Goal: Task Accomplishment & Management: Manage account settings

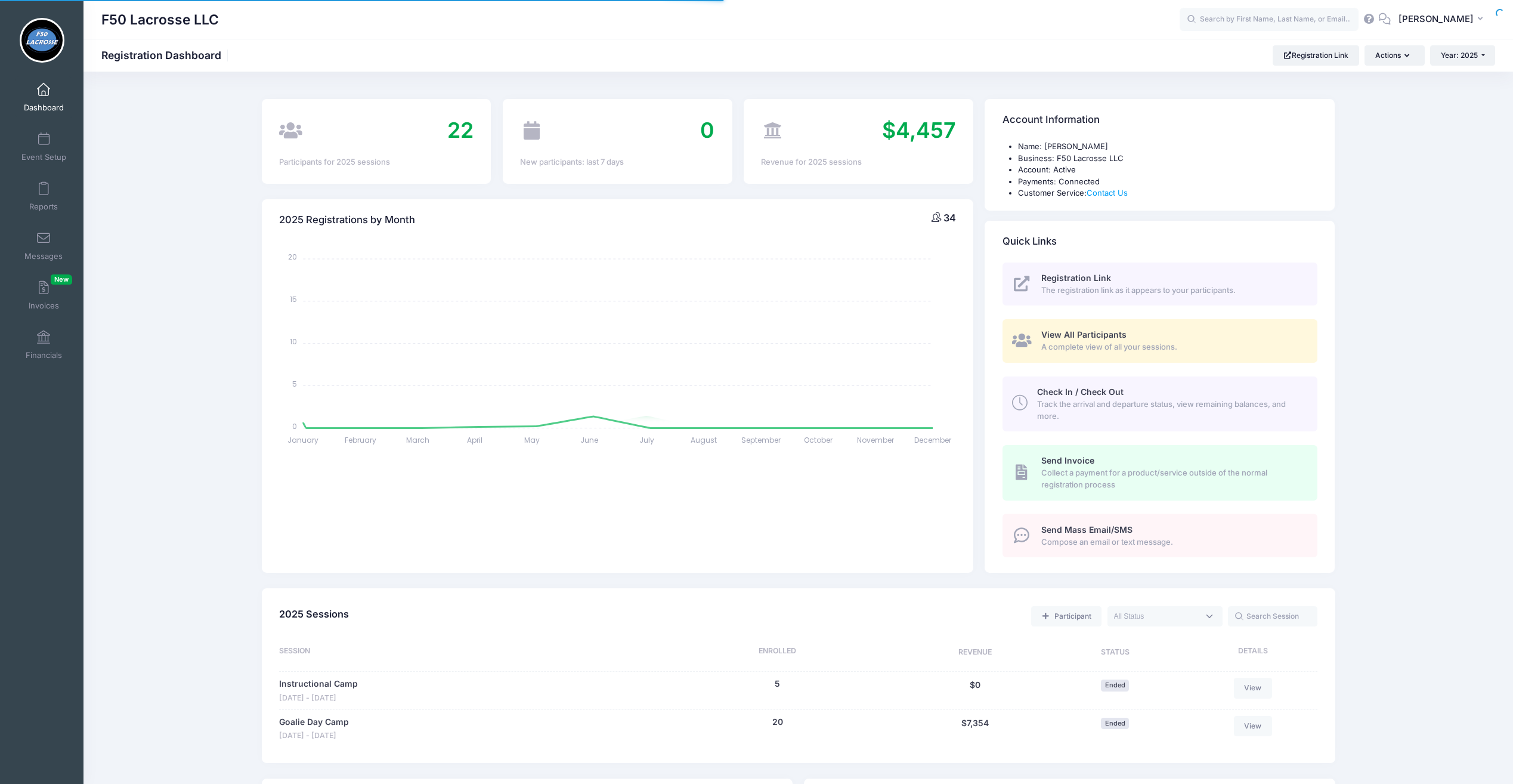
select select
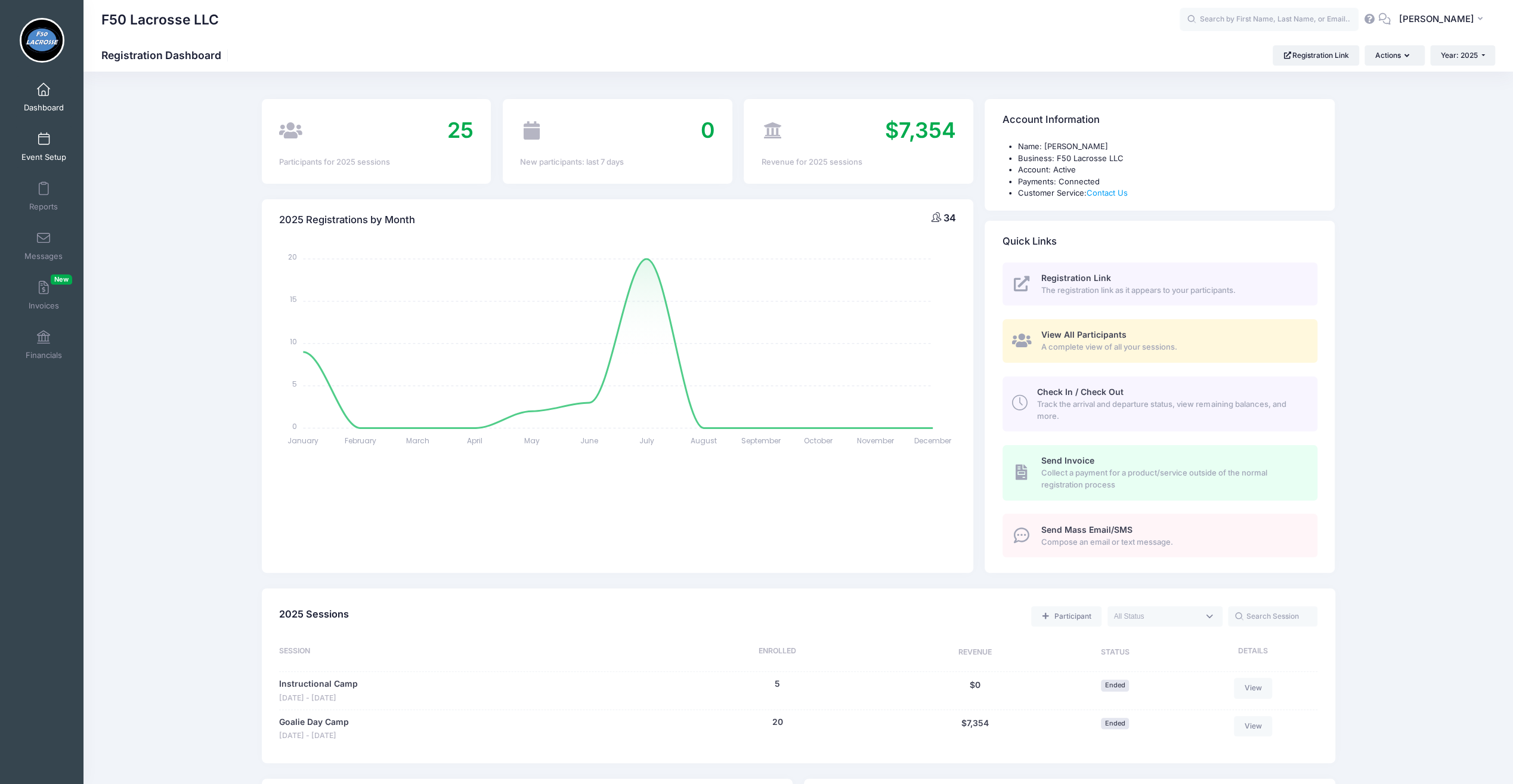
click at [44, 135] on span at bounding box center [44, 139] width 0 height 13
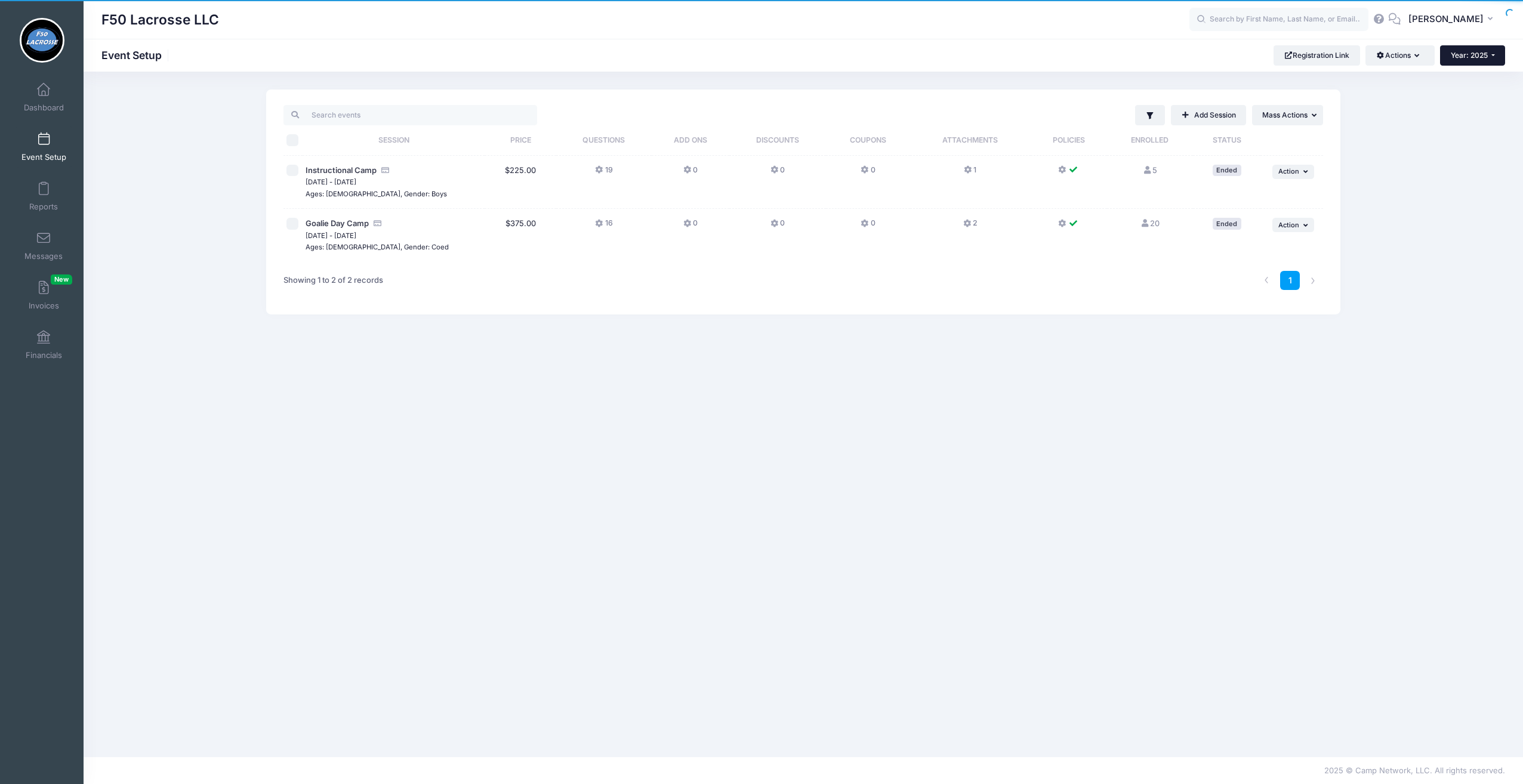
click at [1458, 61] on button "Year: 2025" at bounding box center [1472, 56] width 65 height 20
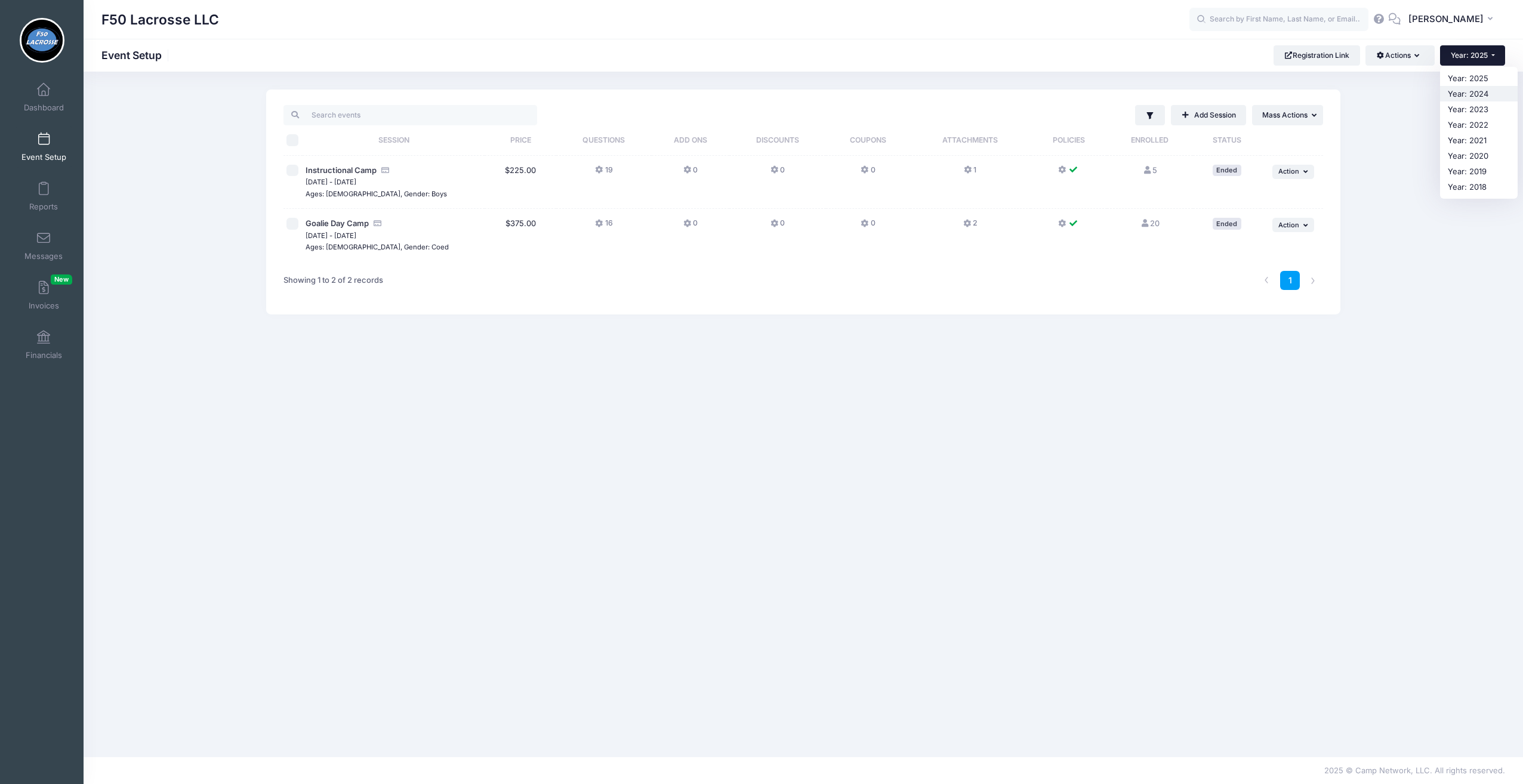
click at [1460, 89] on link "Year: 2024" at bounding box center [1479, 93] width 78 height 15
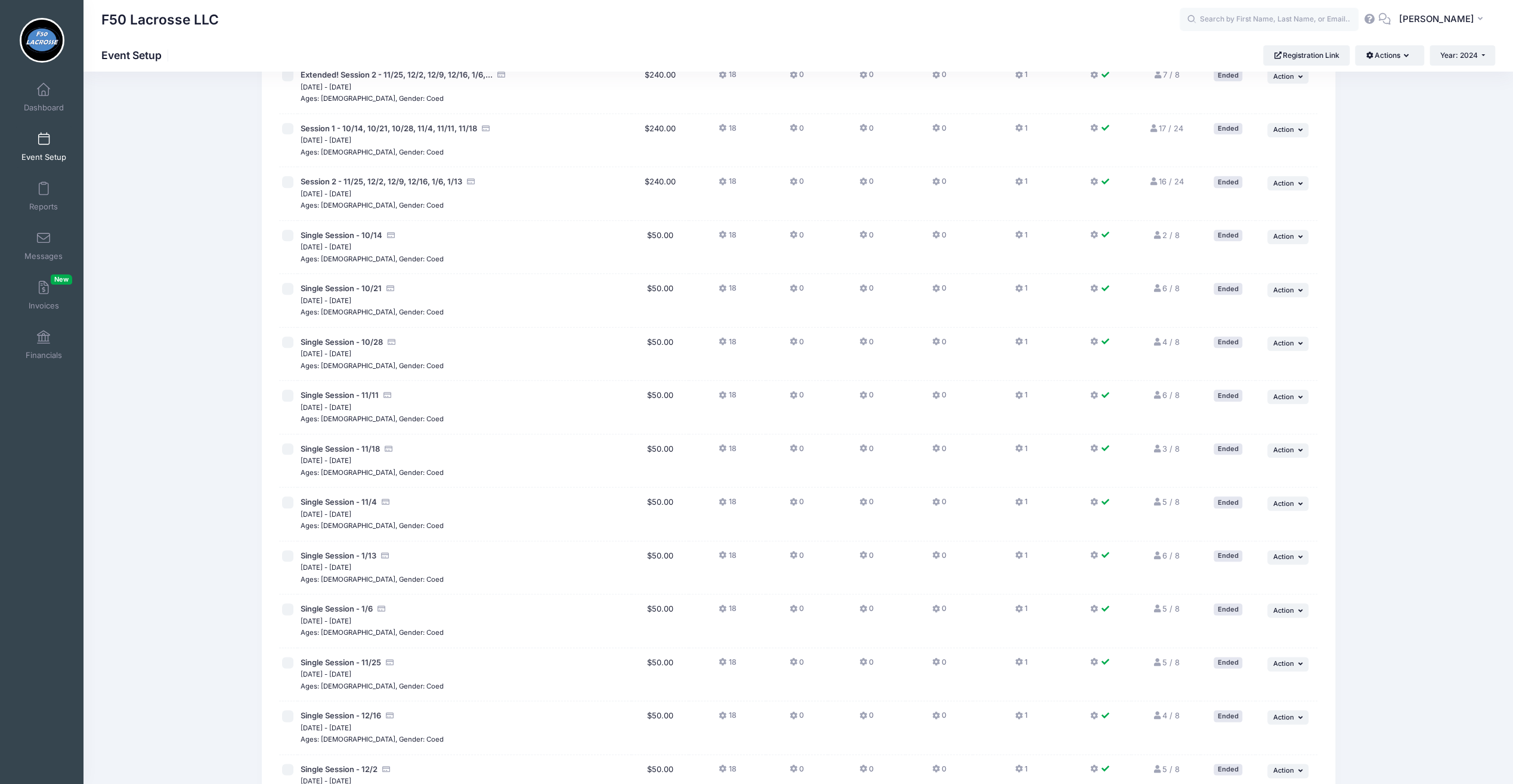
scroll to position [1104, 0]
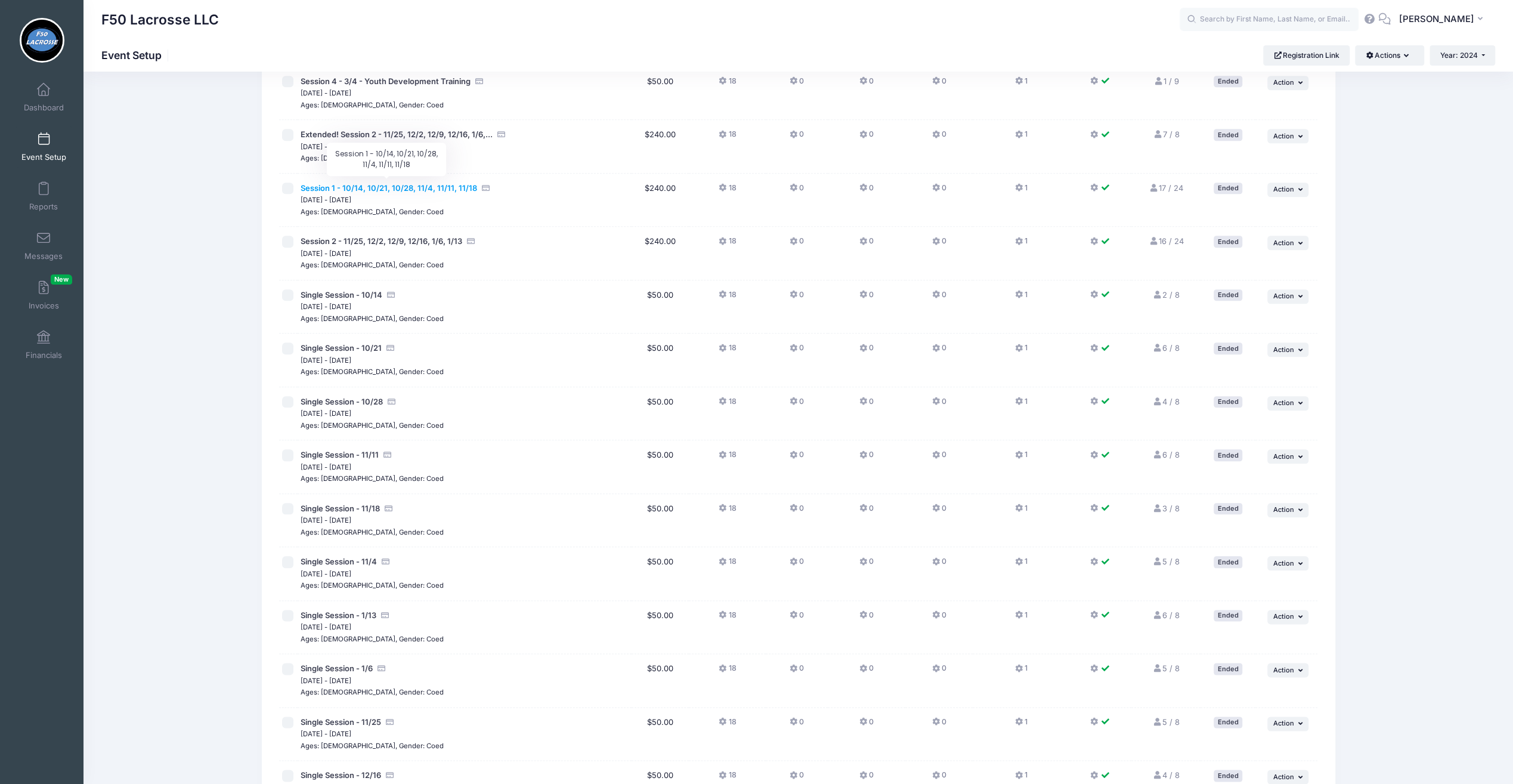
click at [423, 183] on span "Session 1 - 10/14, 10/21, 10/28, 11/4, 11/11, 11/18" at bounding box center [388, 188] width 176 height 9
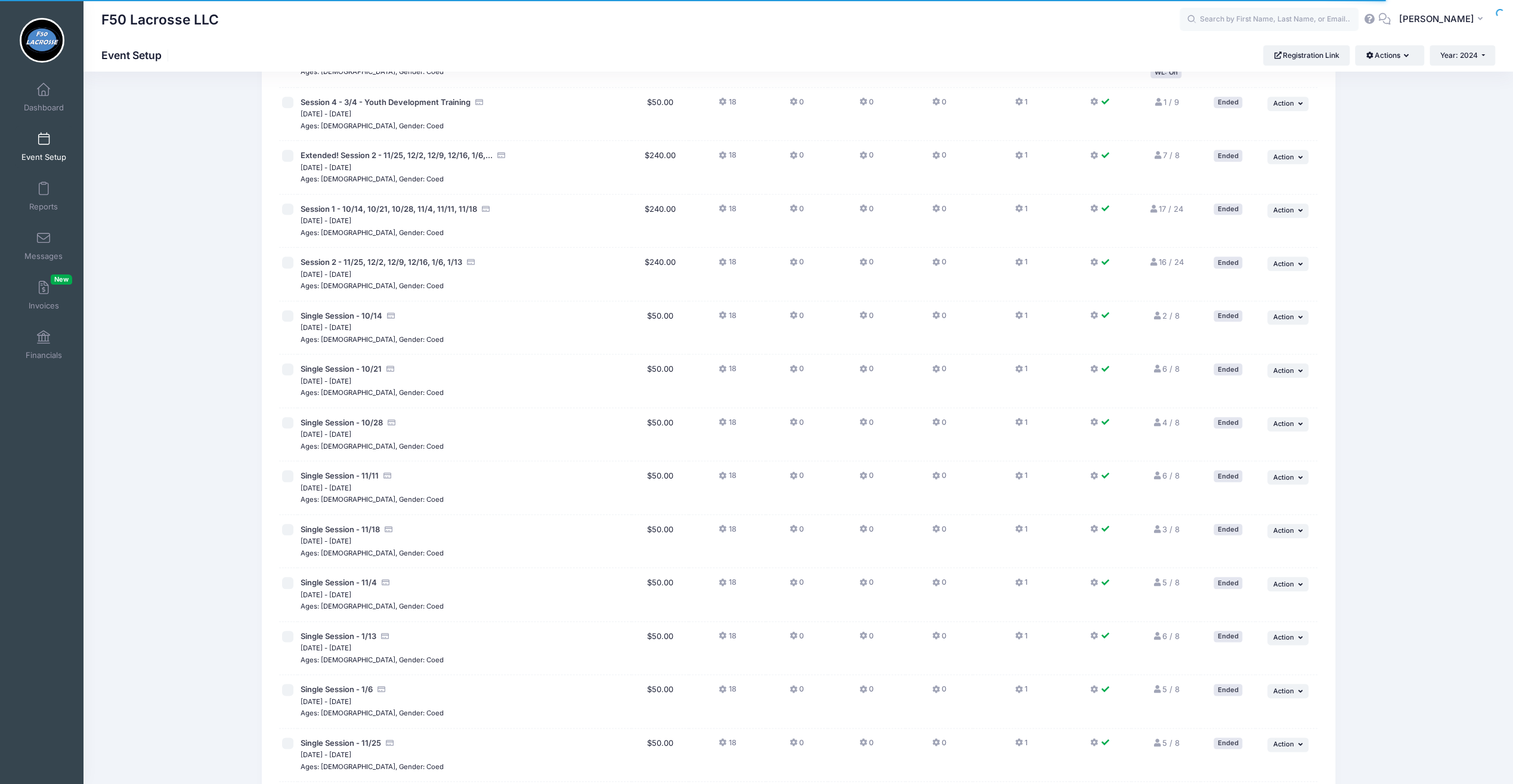
scroll to position [1104, 0]
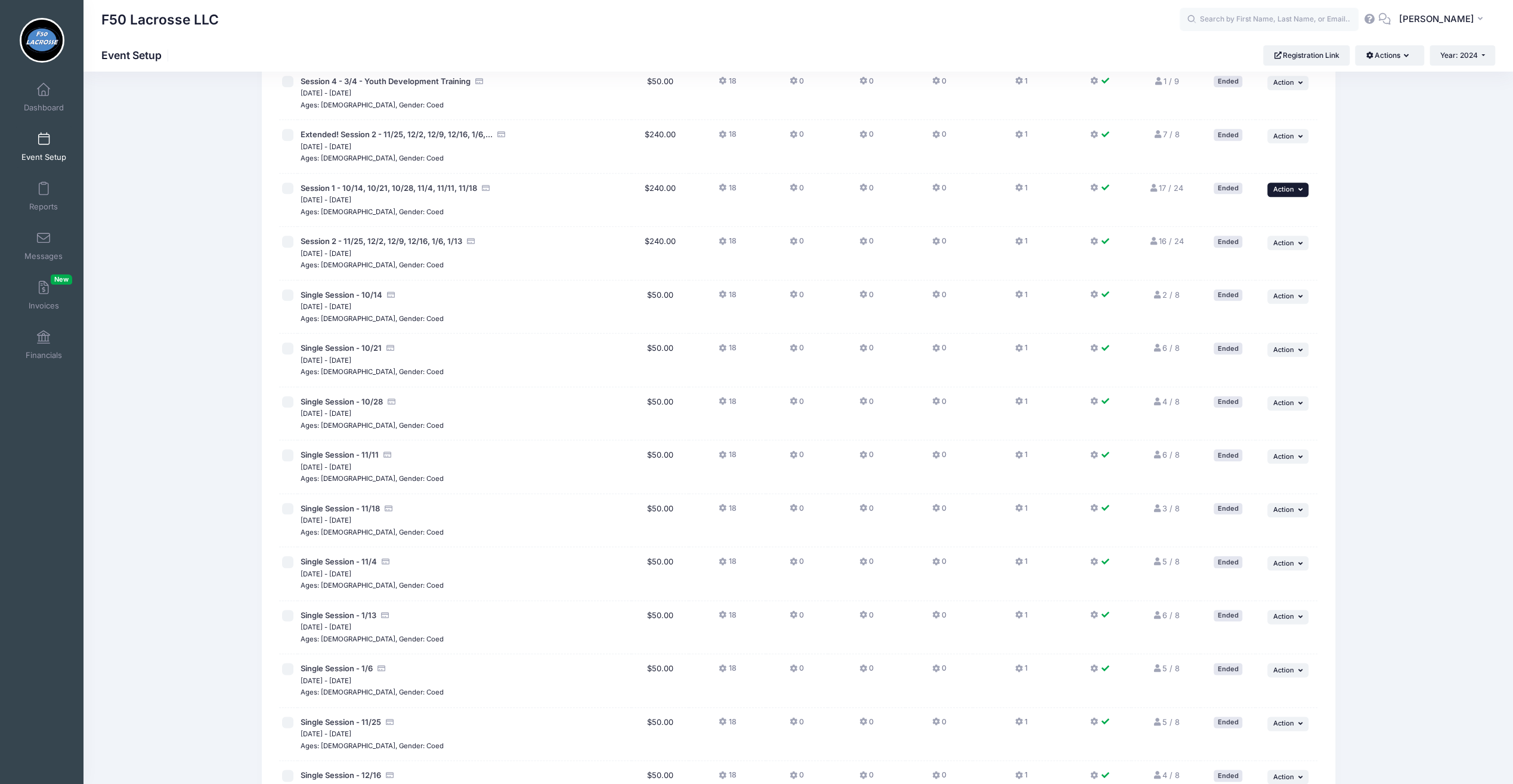
click at [1277, 186] on span "Action" at bounding box center [1284, 189] width 21 height 8
click at [1240, 233] on link "Duplicate Session" at bounding box center [1249, 234] width 108 height 23
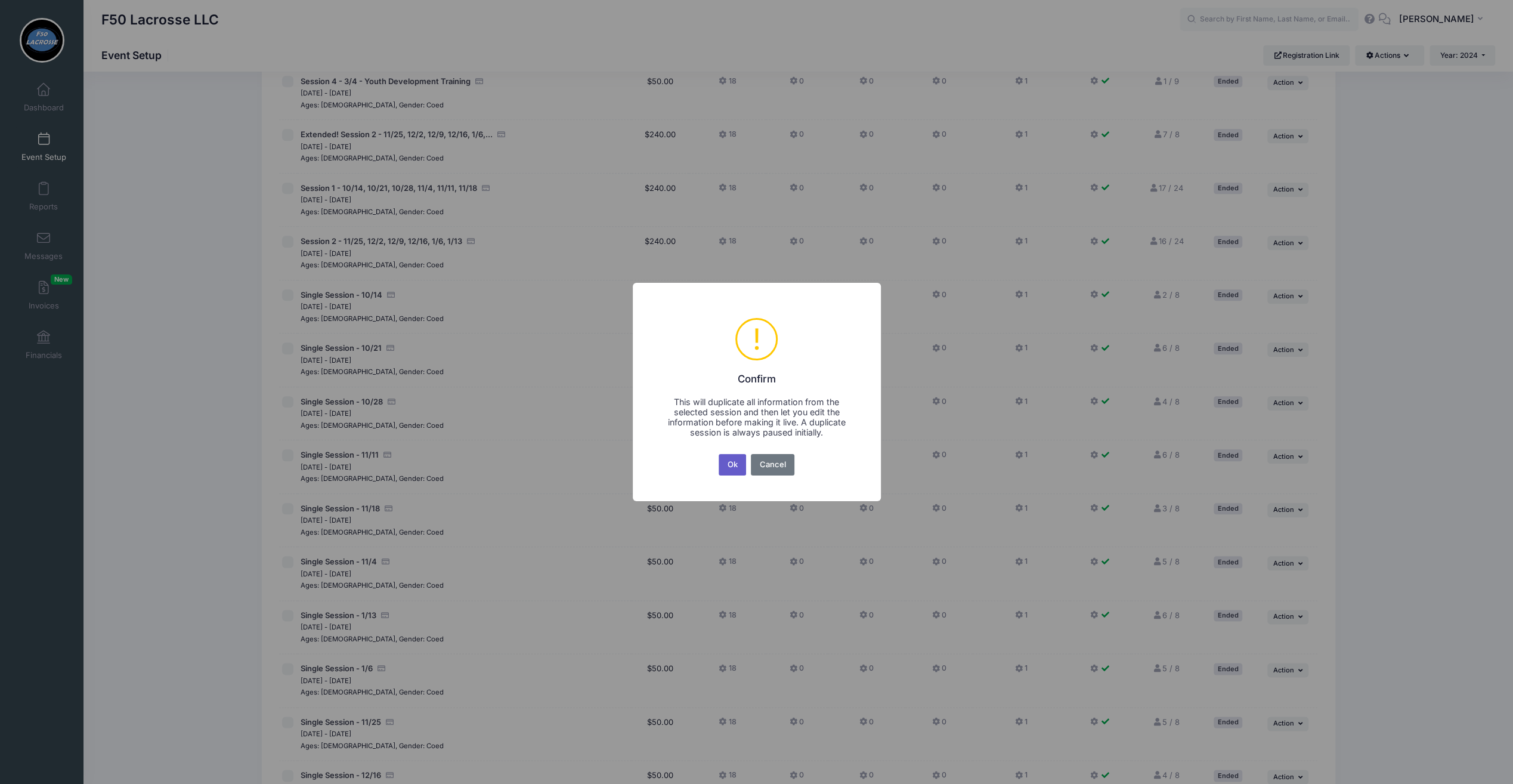
click at [734, 470] on button "Ok" at bounding box center [732, 465] width 27 height 21
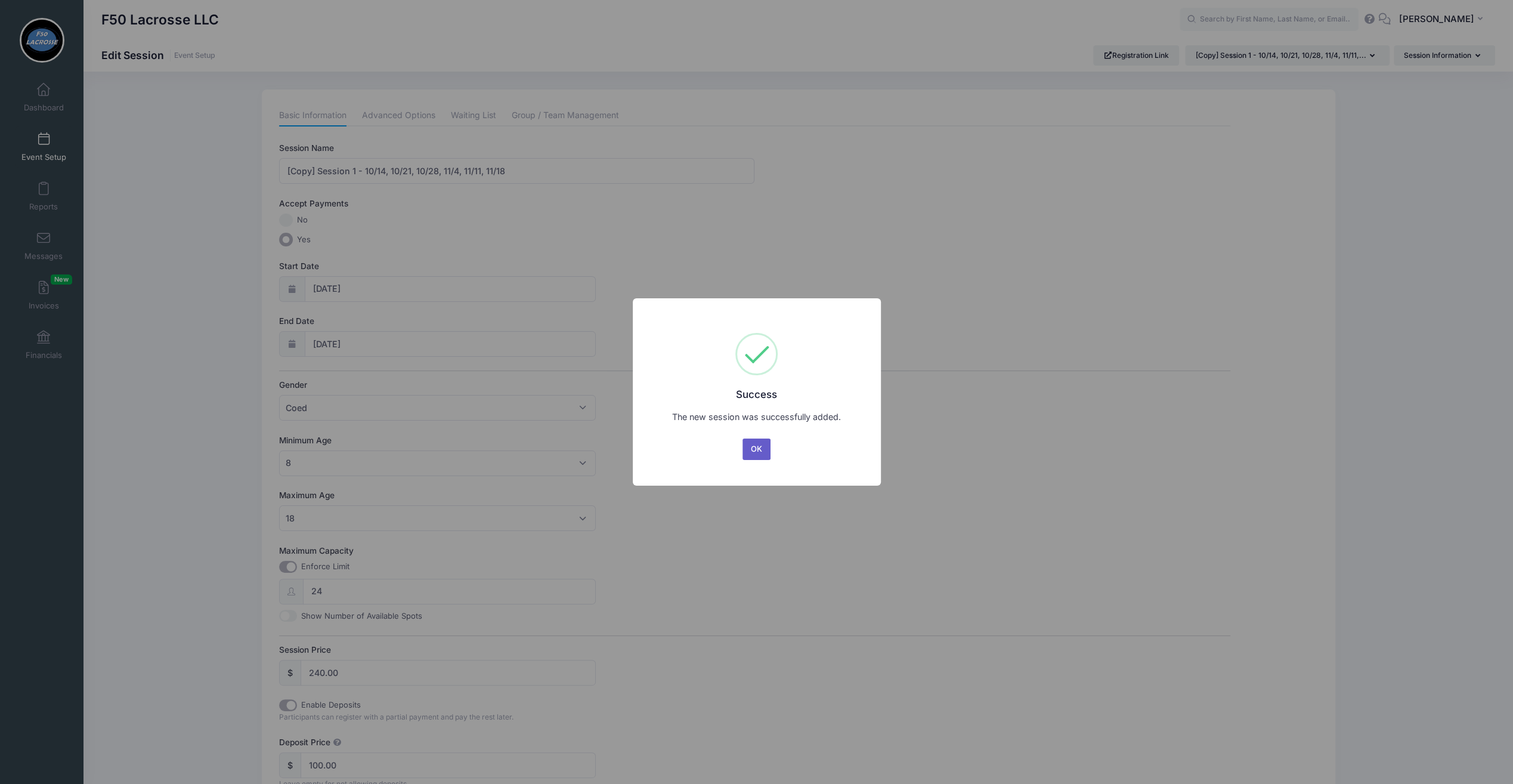
click at [763, 455] on button "OK" at bounding box center [756, 449] width 29 height 21
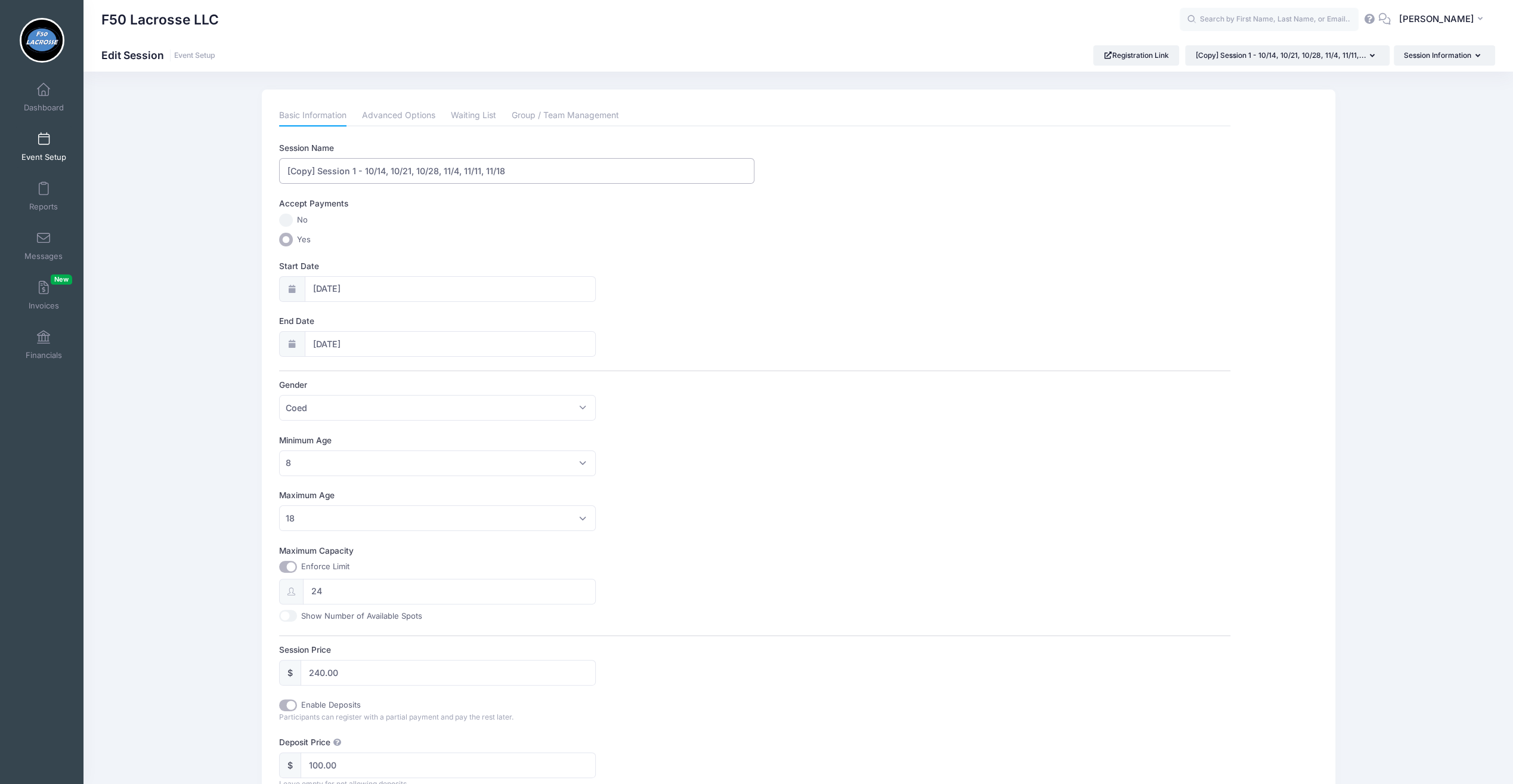
drag, startPoint x: 317, startPoint y: 165, endPoint x: 288, endPoint y: 168, distance: 29.2
click at [288, 169] on input "[Copy] Session 1 - 10/14, 10/21, 10/28, 11/4, 11/11, 11/18" at bounding box center [516, 171] width 475 height 25
click at [353, 166] on input "Session 1 - 10/14, 10/21, 10/28, 11/4, 11/11, 11/18" at bounding box center [516, 171] width 475 height 25
type input "Session 1 - 10/6, 10/20, 10/27, 11/3, 11/10, 11/17"
click at [302, 287] on div at bounding box center [292, 289] width 26 height 25
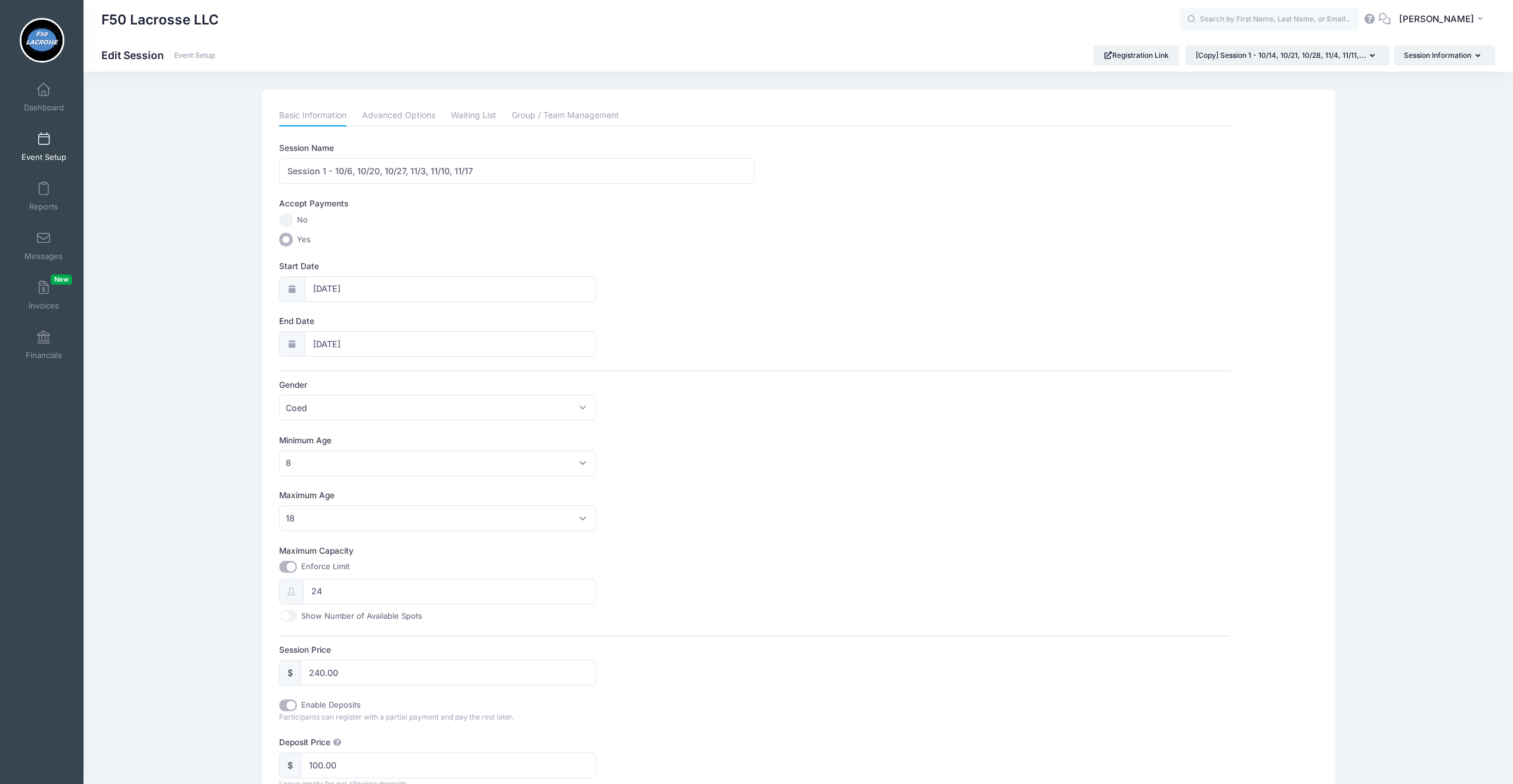
click at [288, 288] on icon at bounding box center [292, 289] width 9 height 8
click at [317, 288] on input "[DATE]" at bounding box center [450, 289] width 291 height 25
click at [451, 316] on icon at bounding box center [454, 319] width 8 height 8
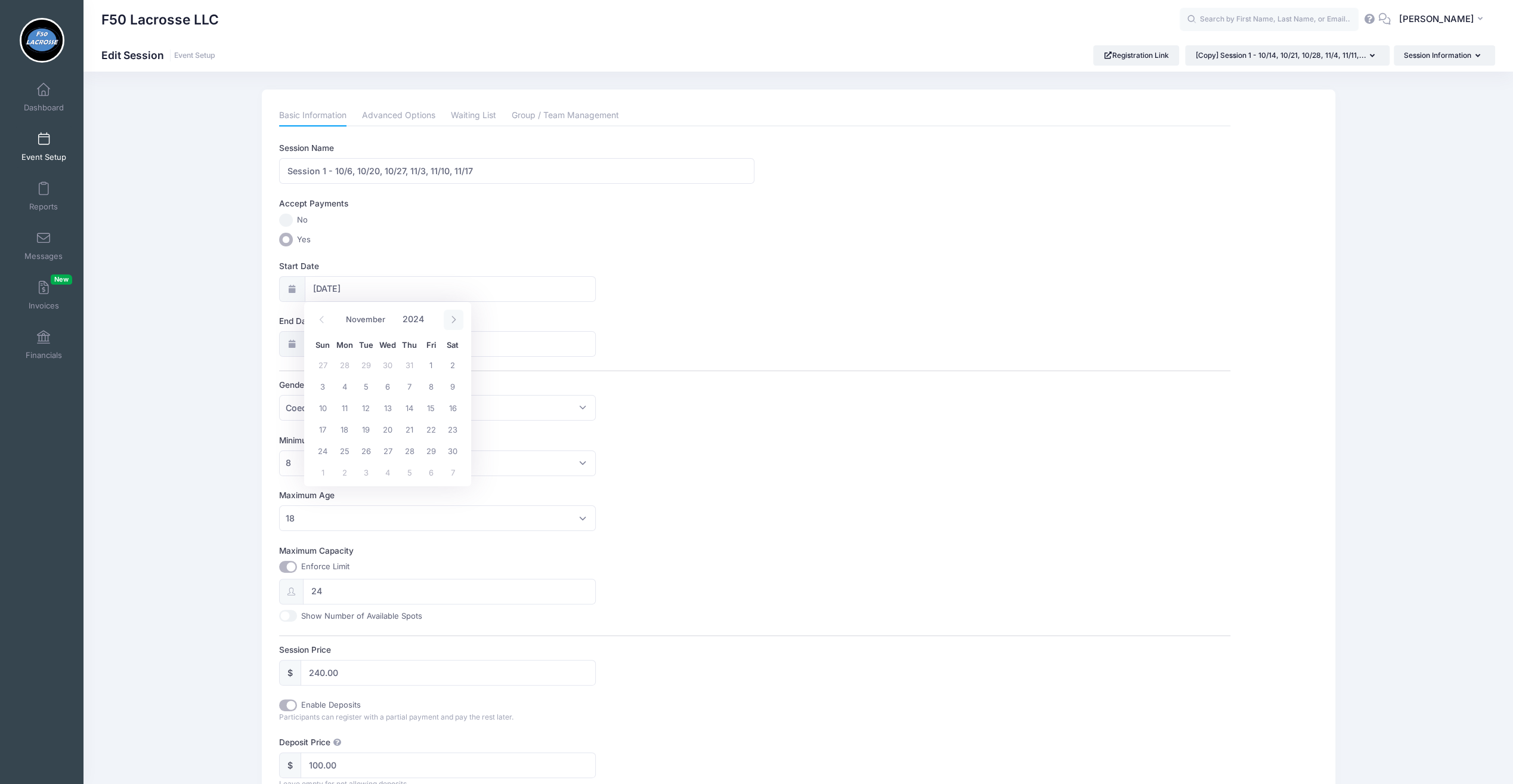
select select "11"
click at [451, 316] on icon at bounding box center [454, 319] width 8 height 8
type input "2025"
click at [451, 316] on icon at bounding box center [454, 319] width 8 height 8
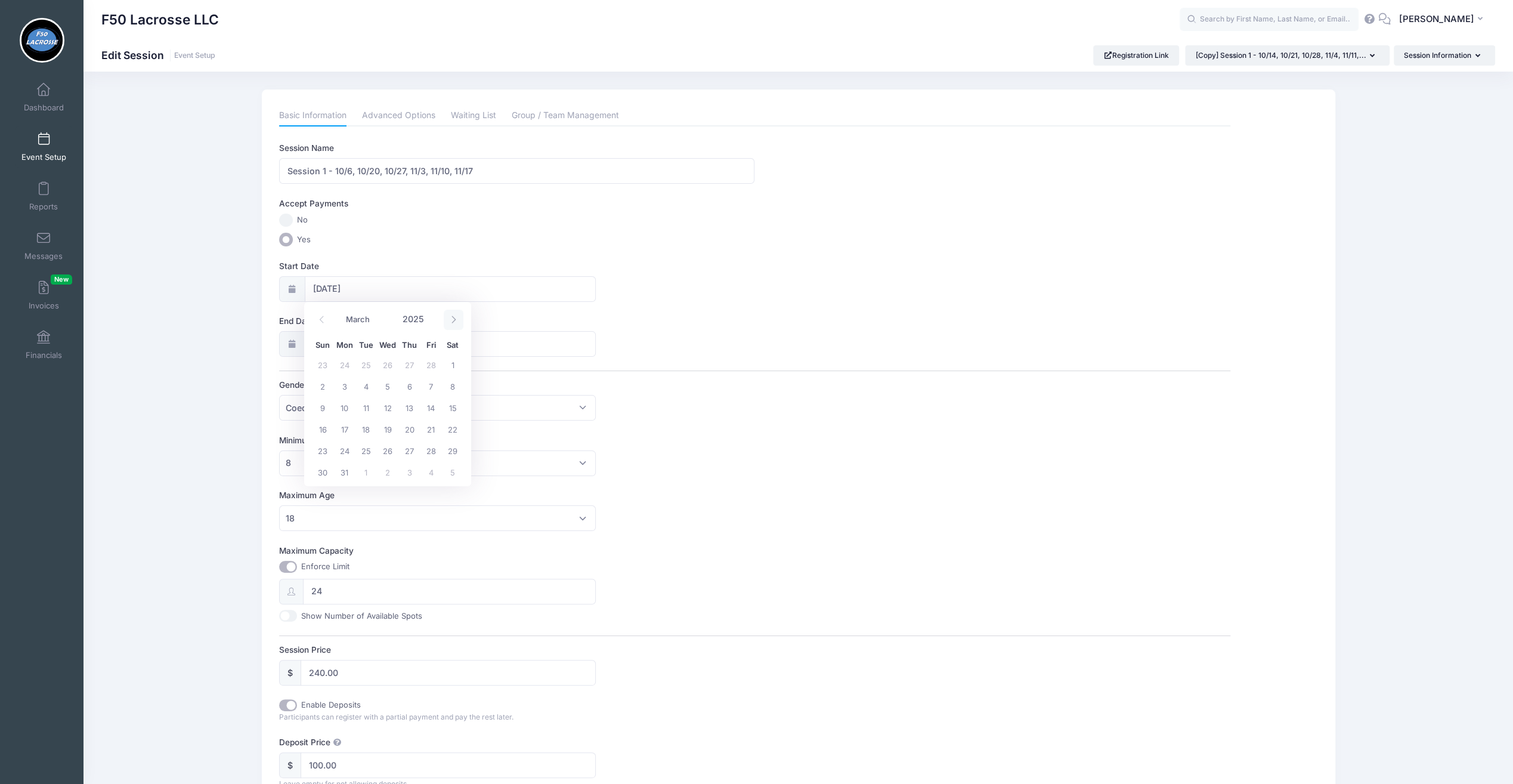
click at [451, 316] on icon at bounding box center [454, 319] width 8 height 8
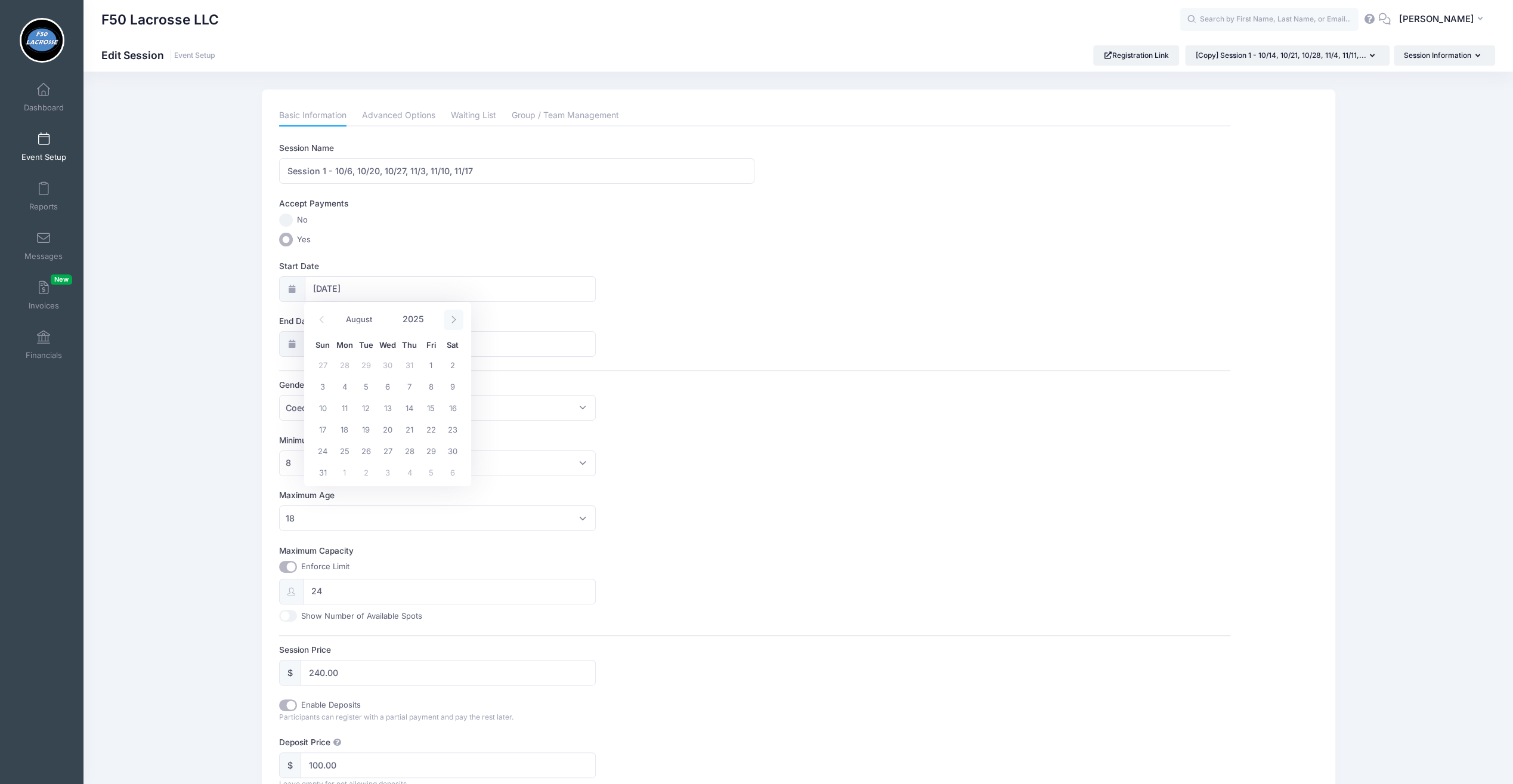
click at [451, 316] on icon at bounding box center [454, 319] width 8 height 8
select select "8"
drag, startPoint x: 451, startPoint y: 316, endPoint x: 386, endPoint y: 386, distance: 95.5
click at [386, 386] on span "10" at bounding box center [388, 386] width 21 height 21
type input "09/10/2025"
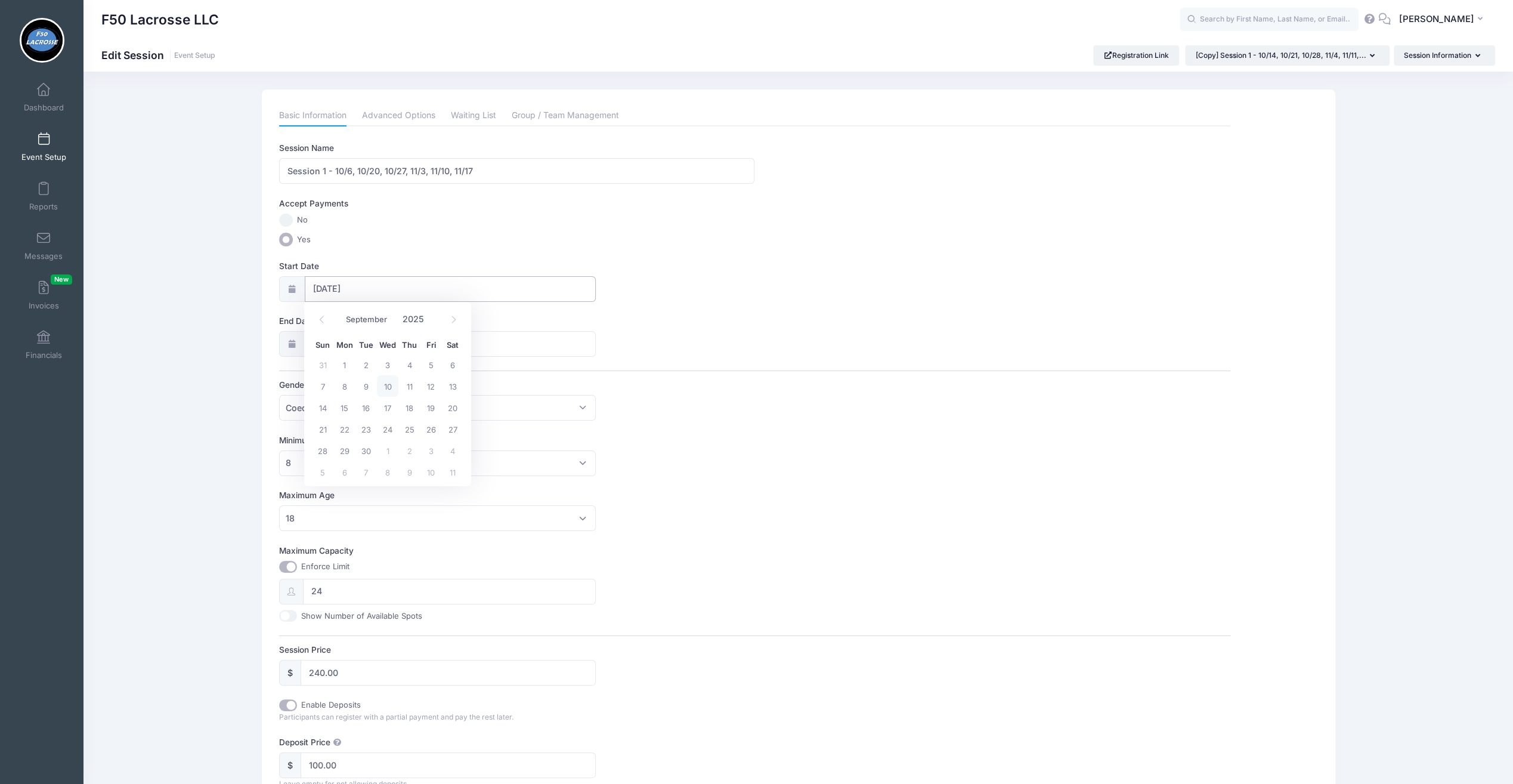
type input "09/11/2025"
type input "2025"
click at [451, 377] on icon at bounding box center [454, 374] width 8 height 8
select select "9"
click at [348, 416] on span "29" at bounding box center [344, 419] width 21 height 21
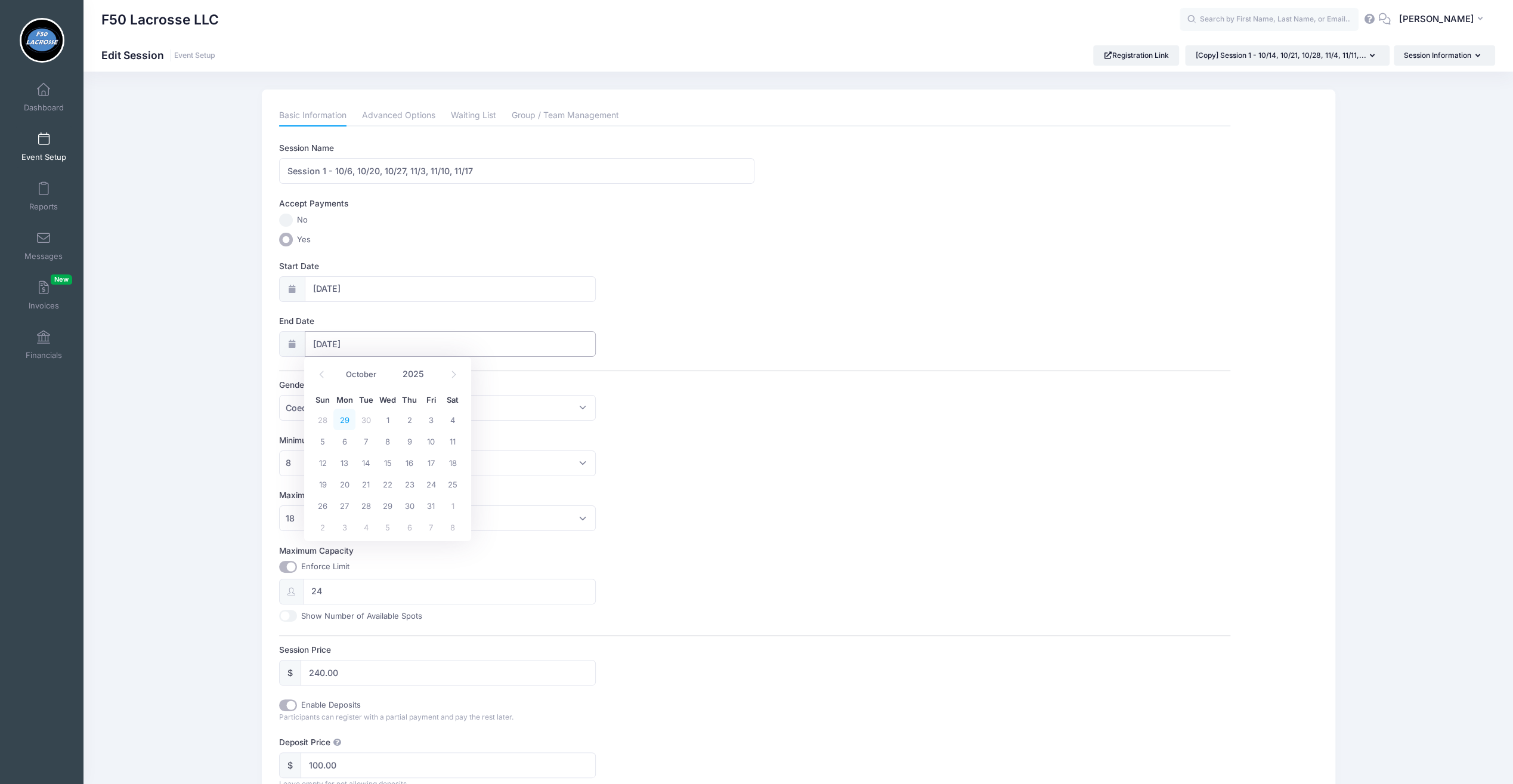
type input "09/29/2025"
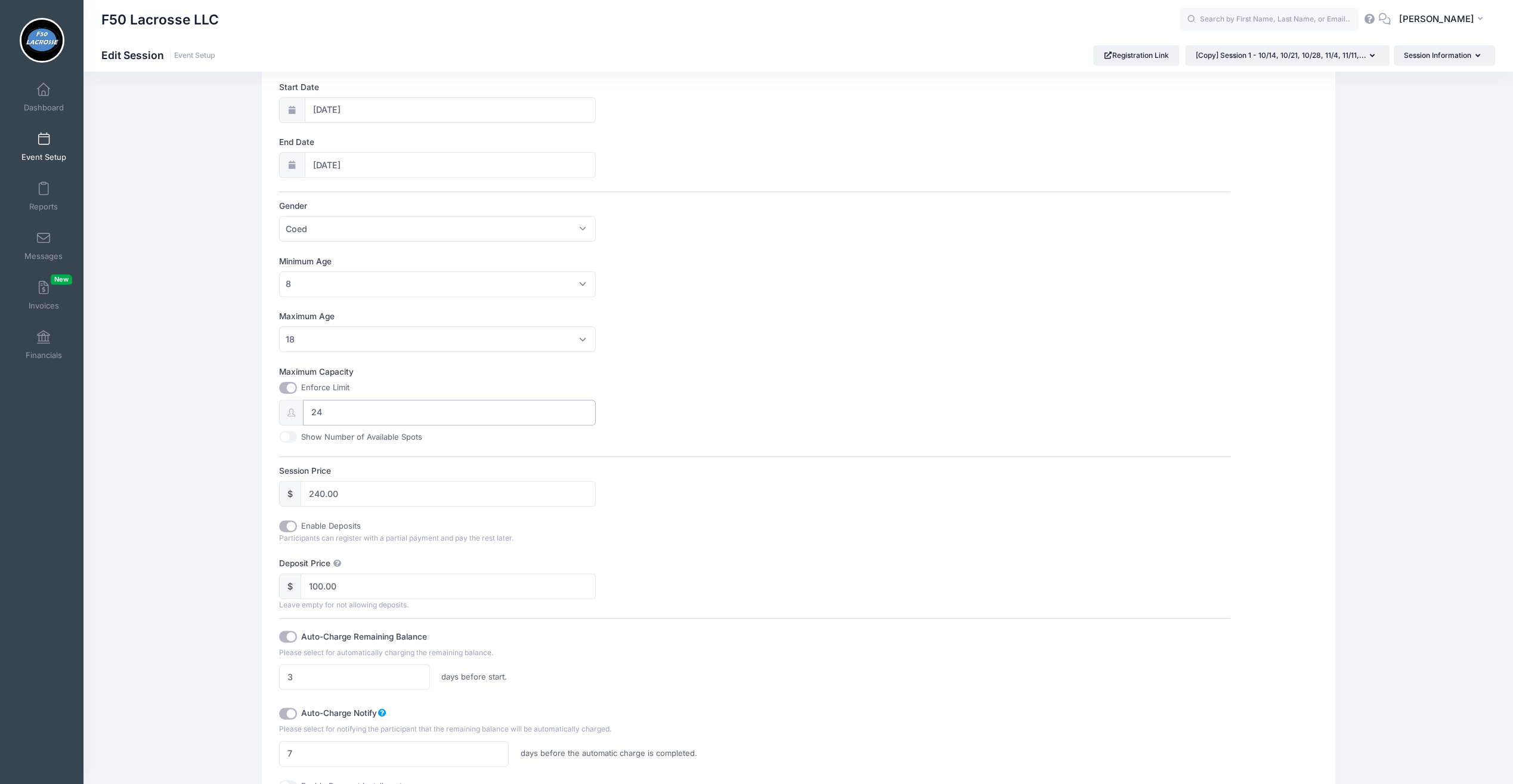
click at [334, 412] on input "24" at bounding box center [450, 412] width 294 height 25
type input "32"
click at [907, 547] on div "Enable Deposits Participants can register with a partial payment and pay the re…" at bounding box center [754, 643] width 952 height 246
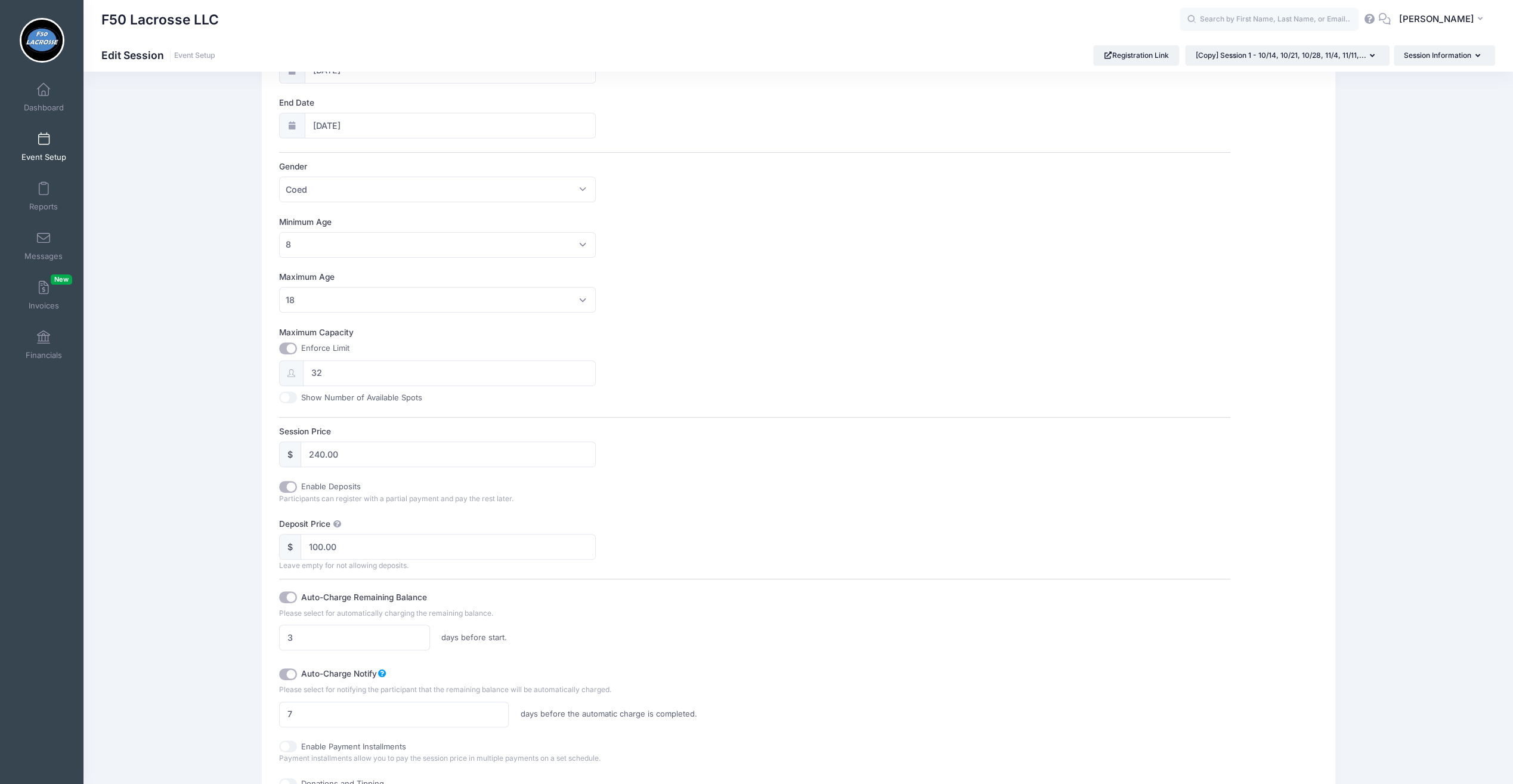
scroll to position [0, 0]
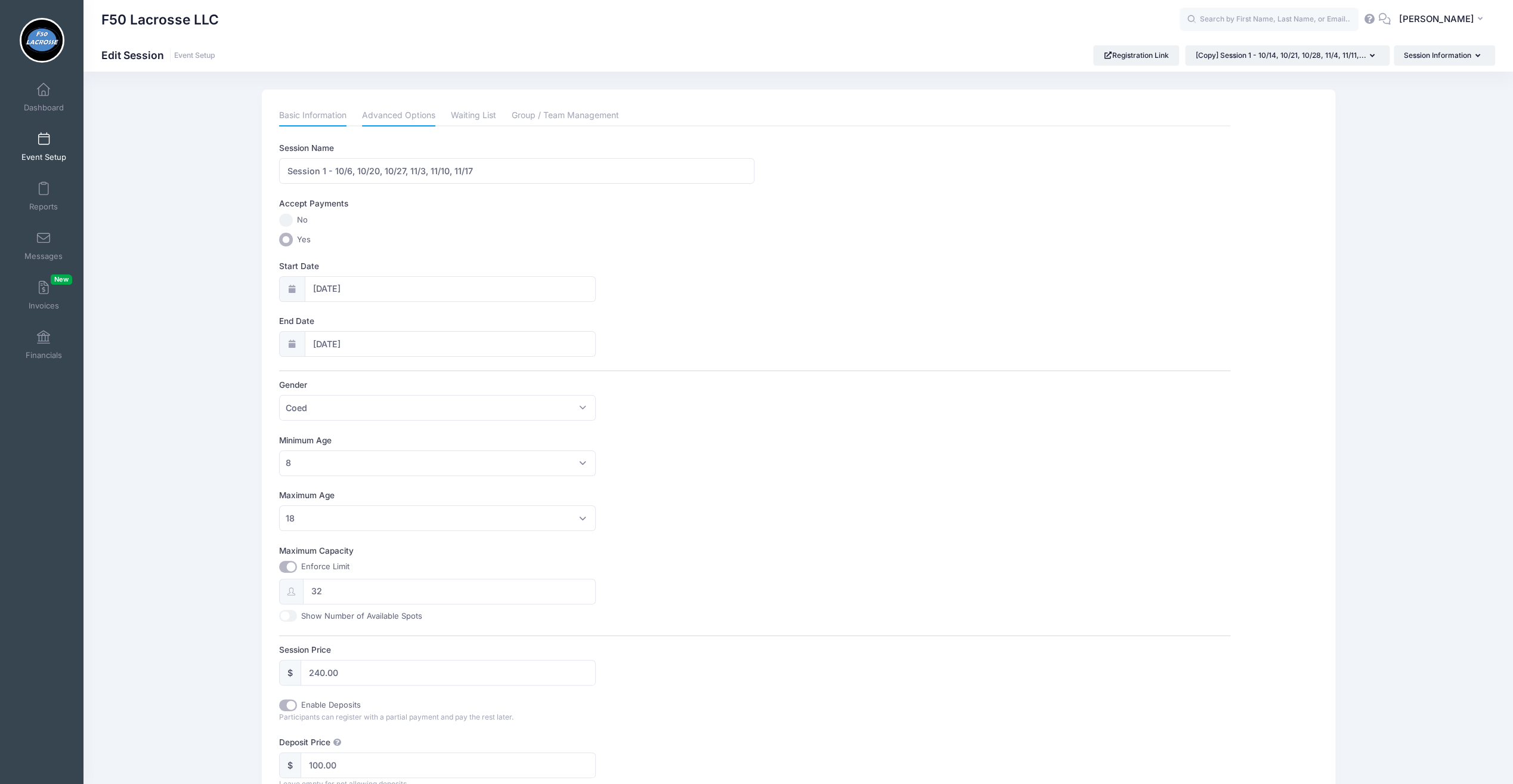
click at [390, 116] on link "Advanced Options" at bounding box center [398, 116] width 73 height 21
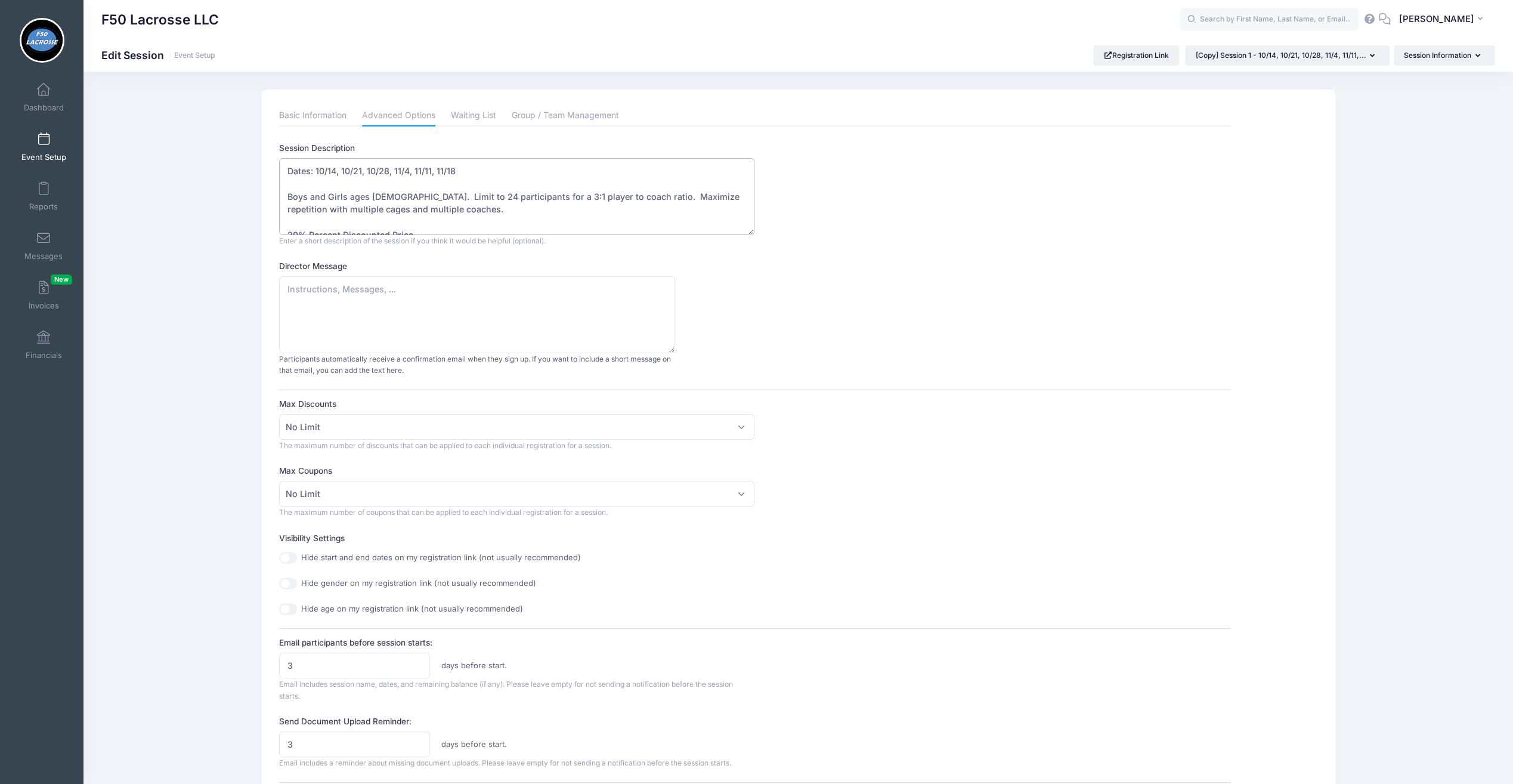
click at [335, 170] on textarea "Dates: 10/14, 10/21, 10/28, 11/4, 11/11, 11/18 Boys and Girls ages 8-18. Limit …" at bounding box center [516, 197] width 475 height 77
click at [435, 191] on textarea "Dates: 10/14, 10/21, 10/28, 11/4, 11/11, 11/18 Boys and Girls ages 8-18. Limit …" at bounding box center [516, 197] width 475 height 77
type textarea "Dates: 10/6, 10/20, 10/27, 11/3, 11/10, 11/17 Boys and Girls ages 8-18. Limit t…"
click at [475, 108] on link "Waiting List" at bounding box center [473, 116] width 46 height 21
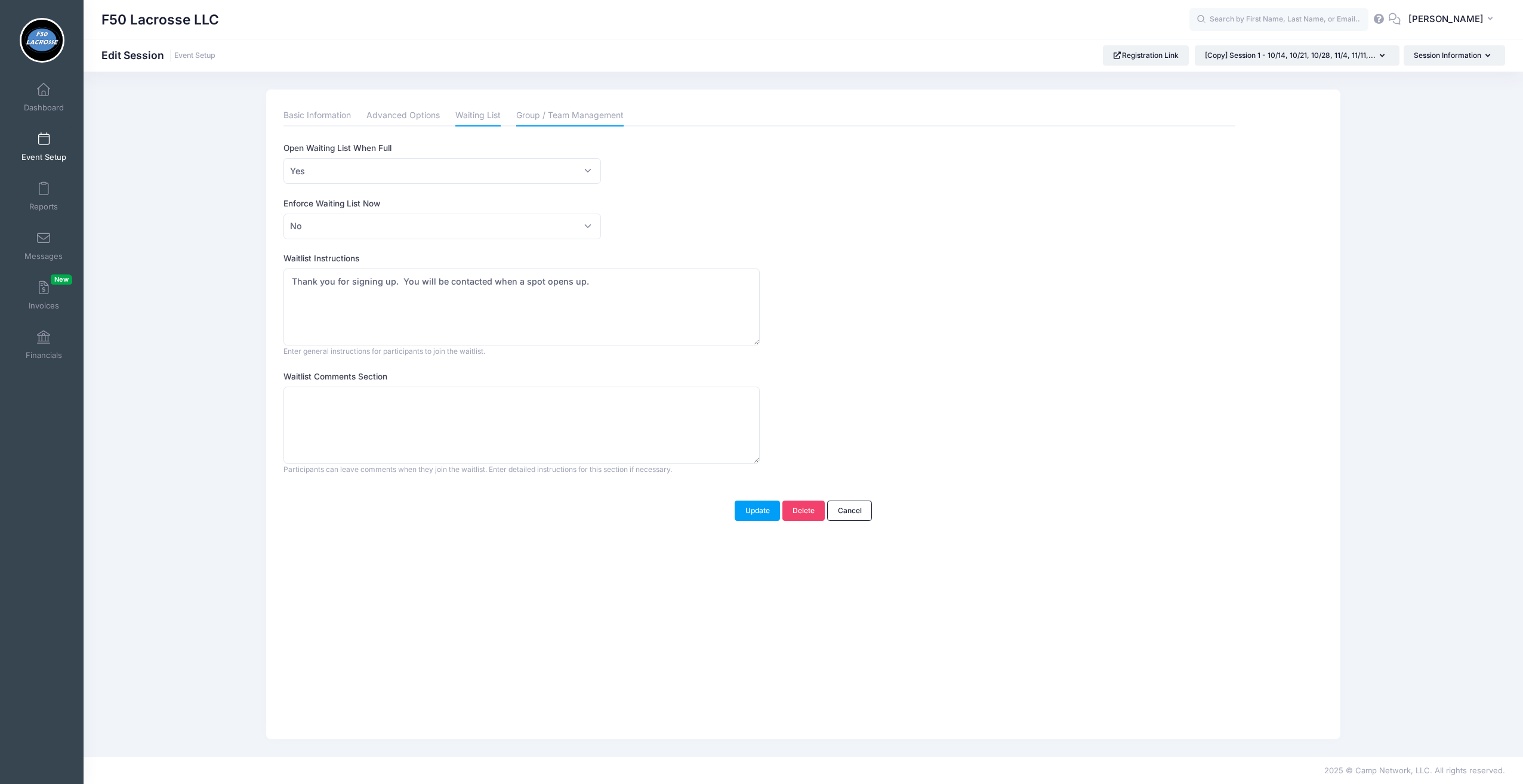
click at [540, 116] on link "Group / Team Management" at bounding box center [570, 116] width 107 height 21
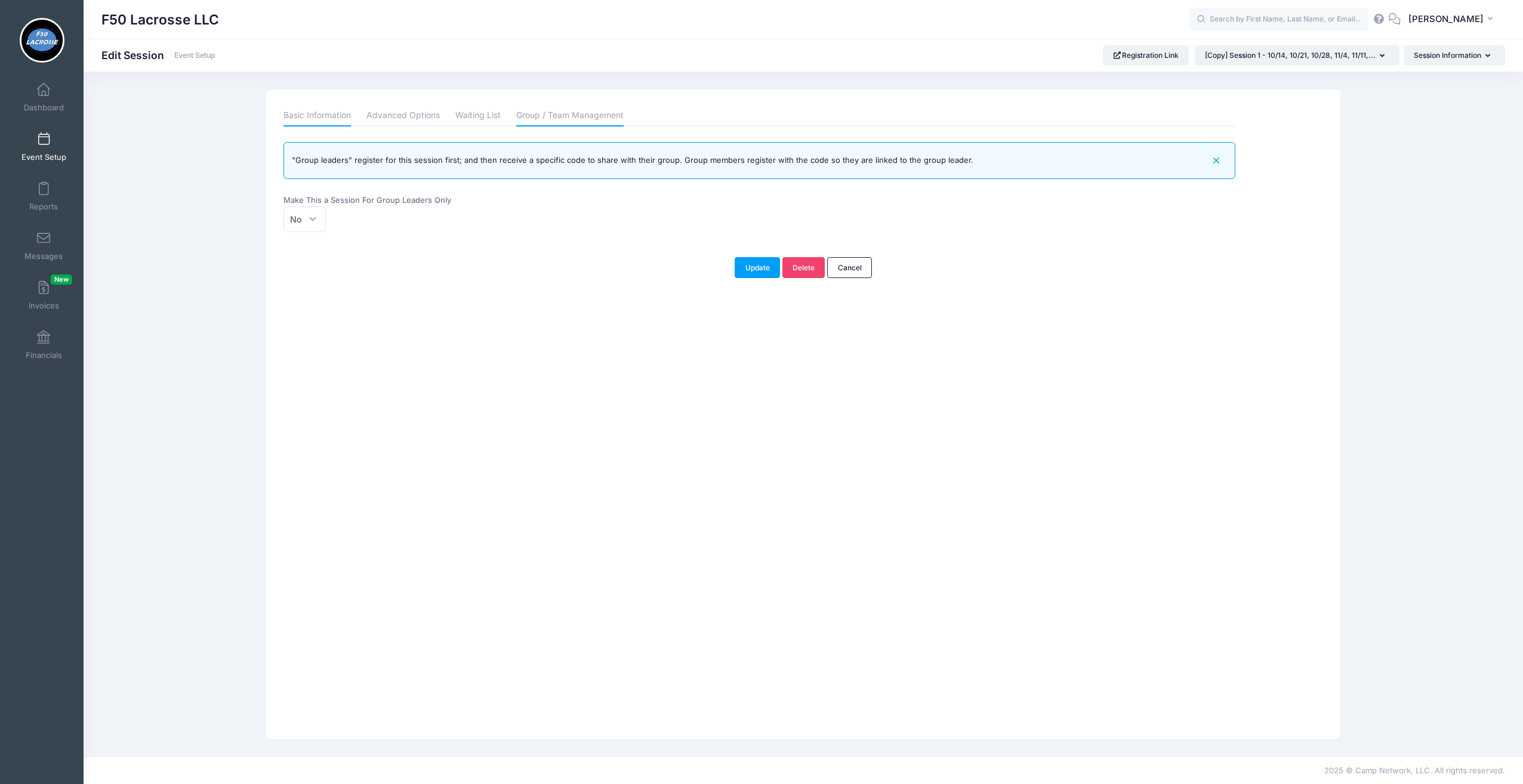
click at [323, 121] on link "Basic Information" at bounding box center [317, 116] width 67 height 21
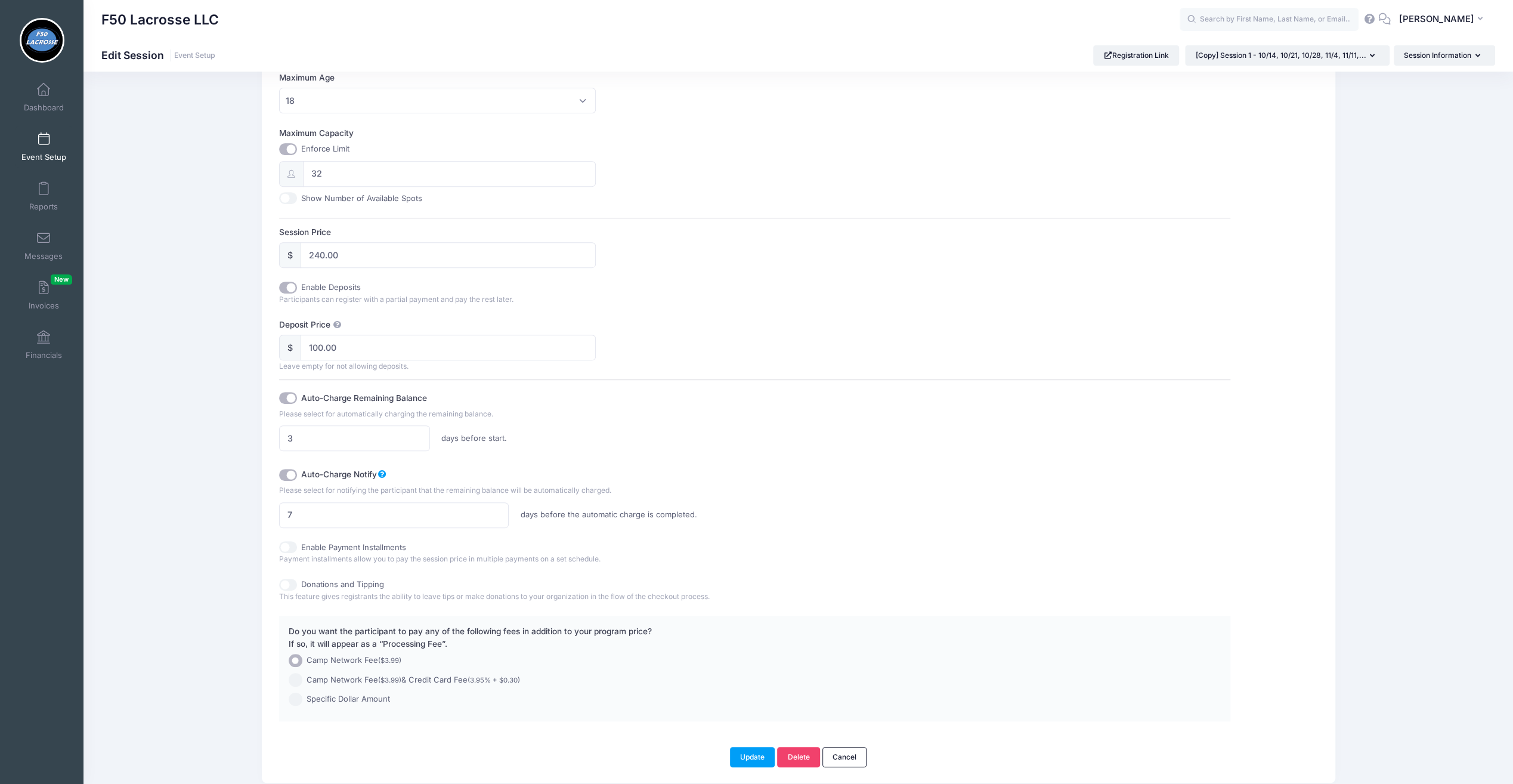
scroll to position [457, 0]
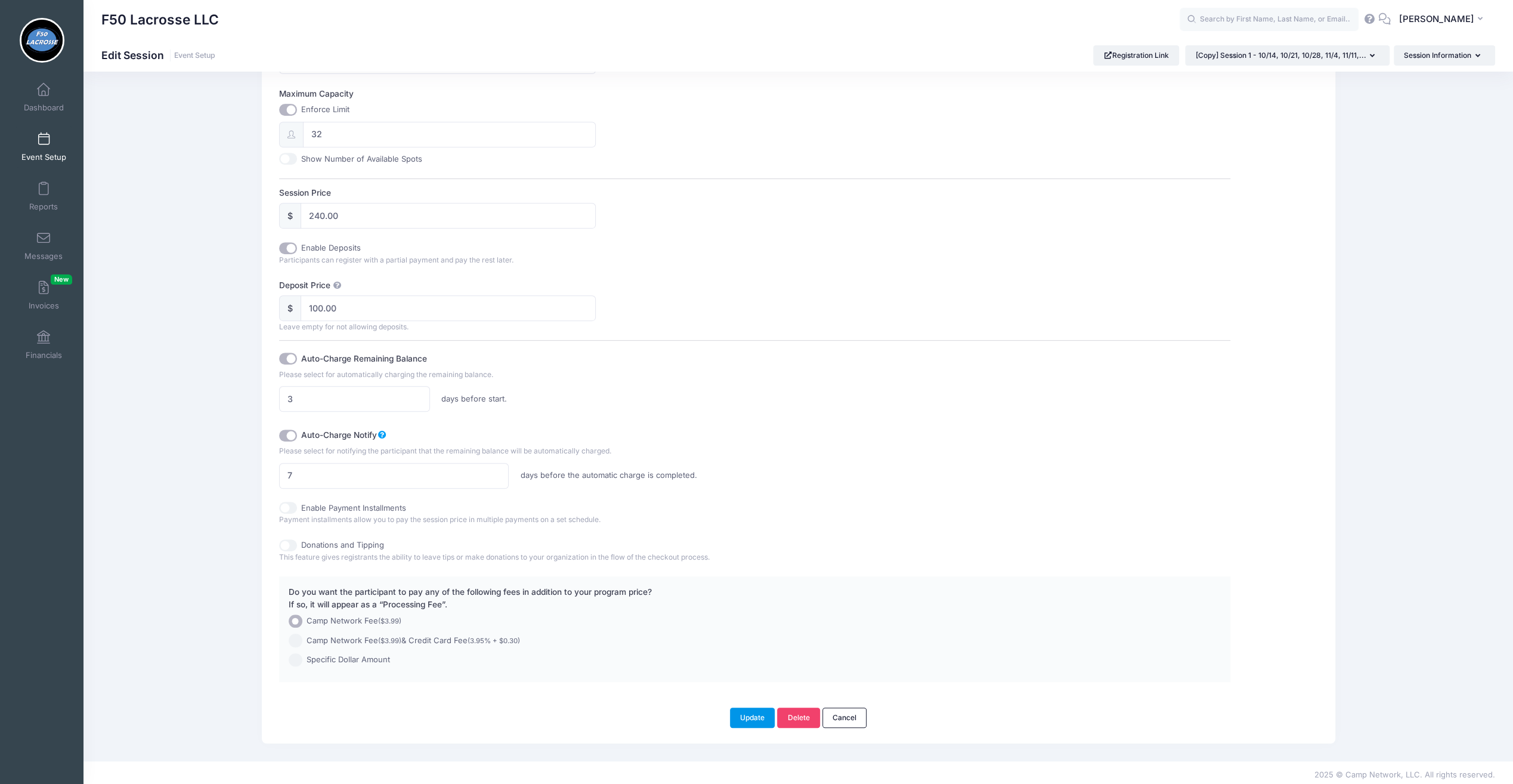
click at [750, 716] on button "Update" at bounding box center [753, 718] width 46 height 20
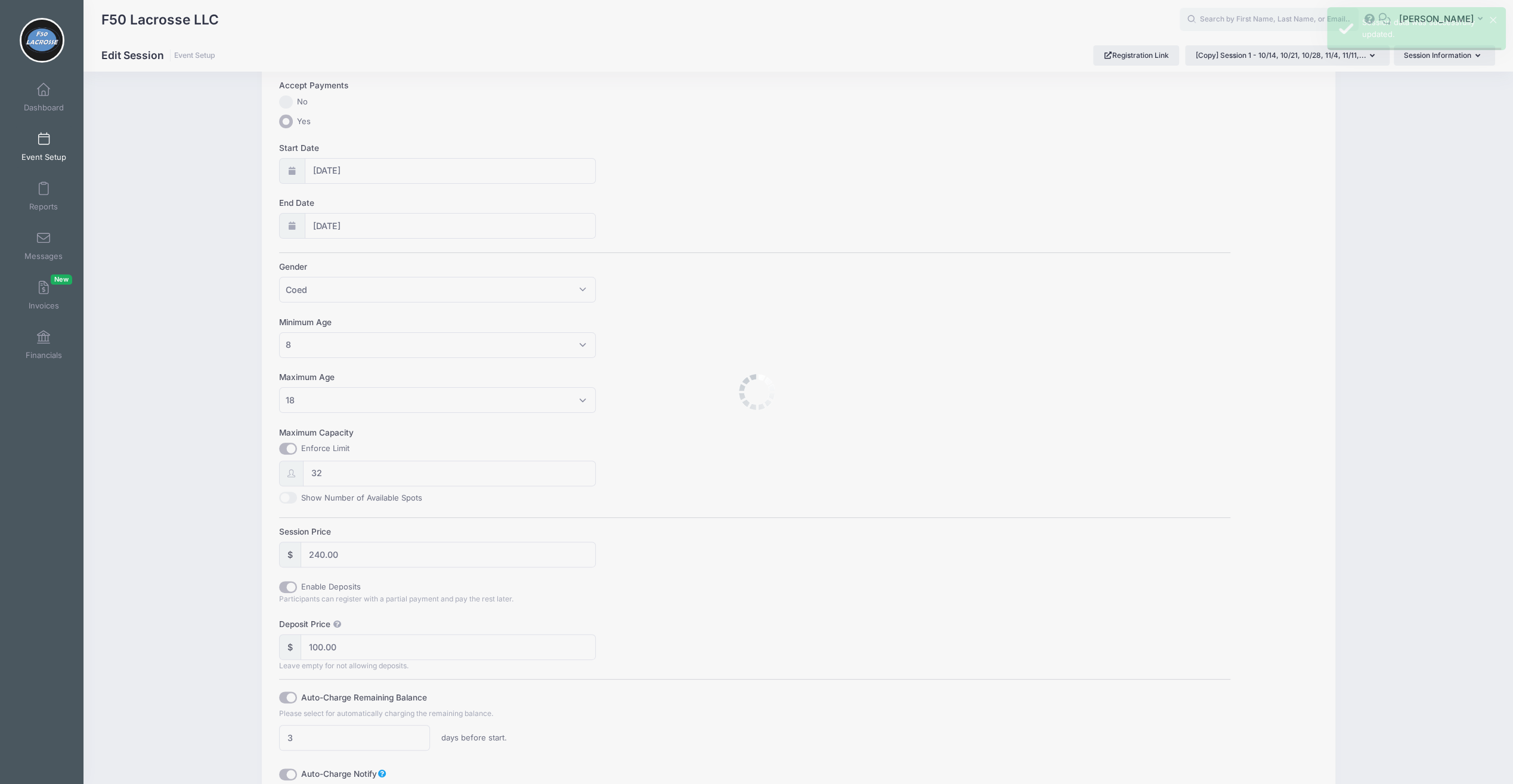
scroll to position [0, 0]
